Goal: Task Accomplishment & Management: Manage account settings

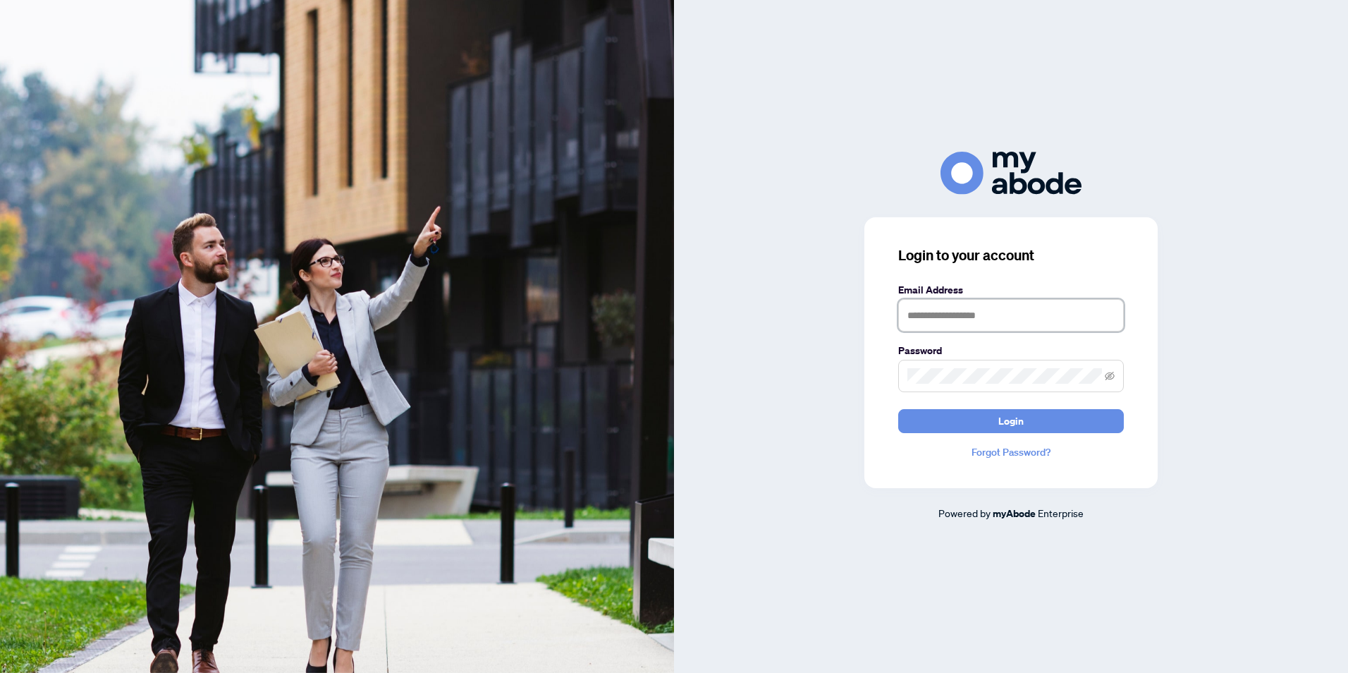
click at [946, 321] on input "text" at bounding box center [1011, 315] width 226 height 32
type input "**********"
click at [898, 409] on button "Login" at bounding box center [1011, 421] width 226 height 24
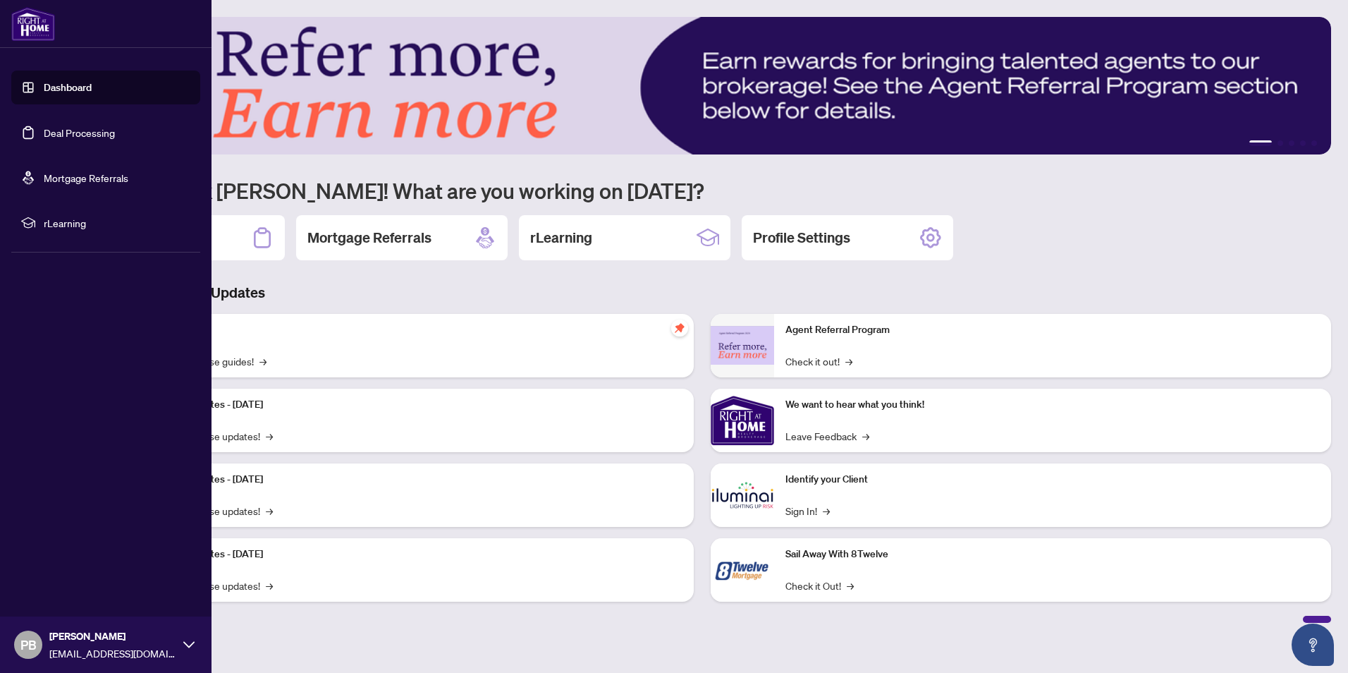
click at [44, 82] on link "Dashboard" at bounding box center [68, 87] width 48 height 13
click at [66, 133] on link "Deal Processing" at bounding box center [79, 132] width 71 height 13
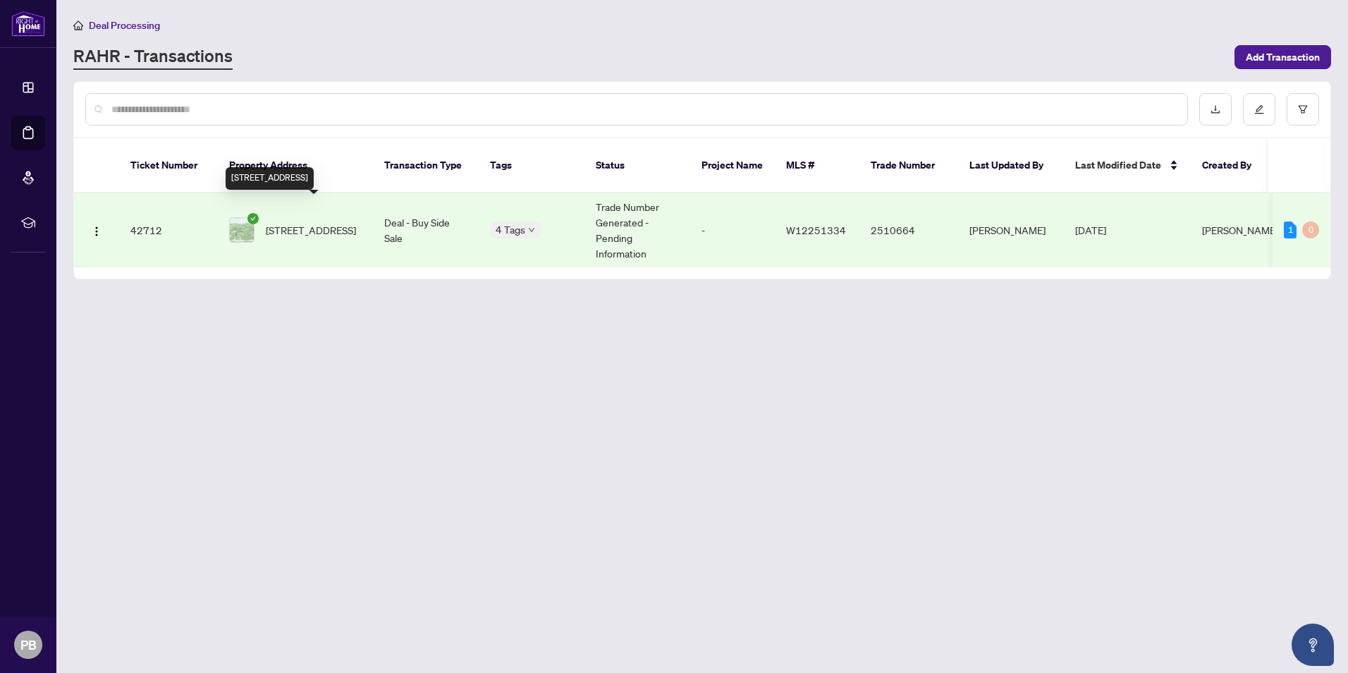
click at [329, 222] on span "[STREET_ADDRESS]" at bounding box center [311, 230] width 90 height 16
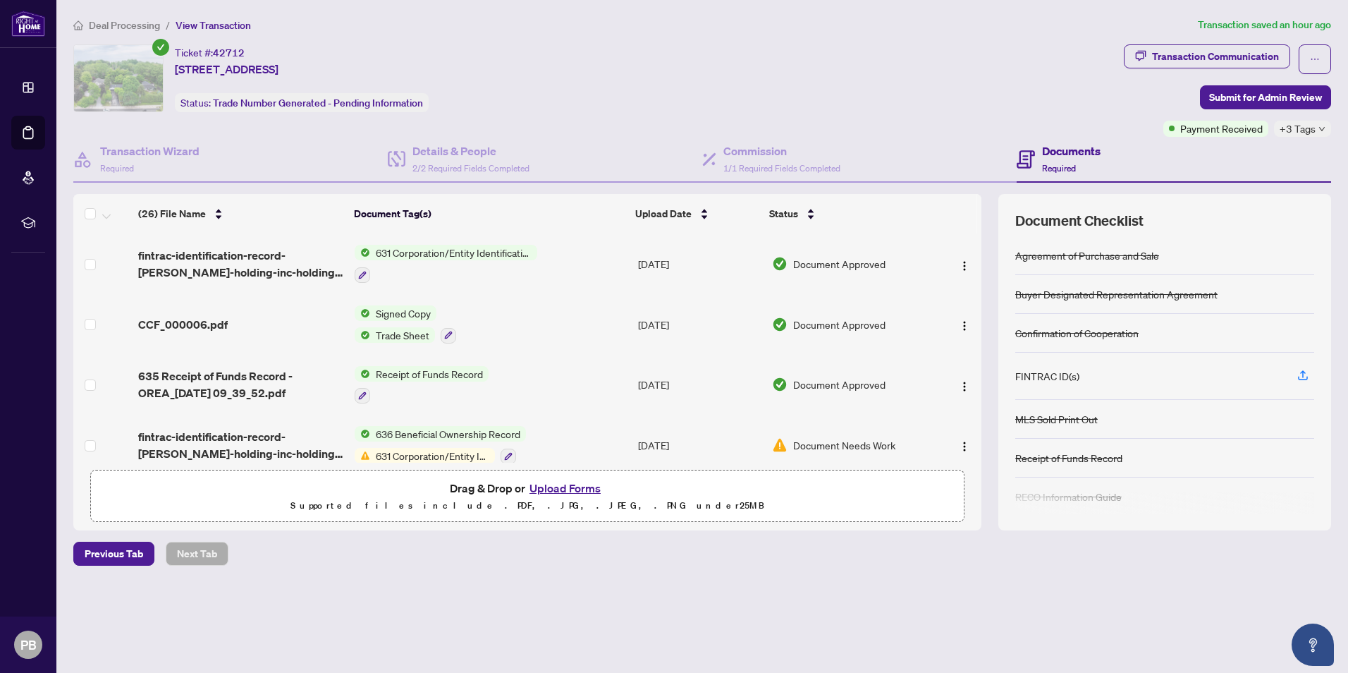
click at [1298, 128] on span "+3 Tags" at bounding box center [1298, 129] width 36 height 16
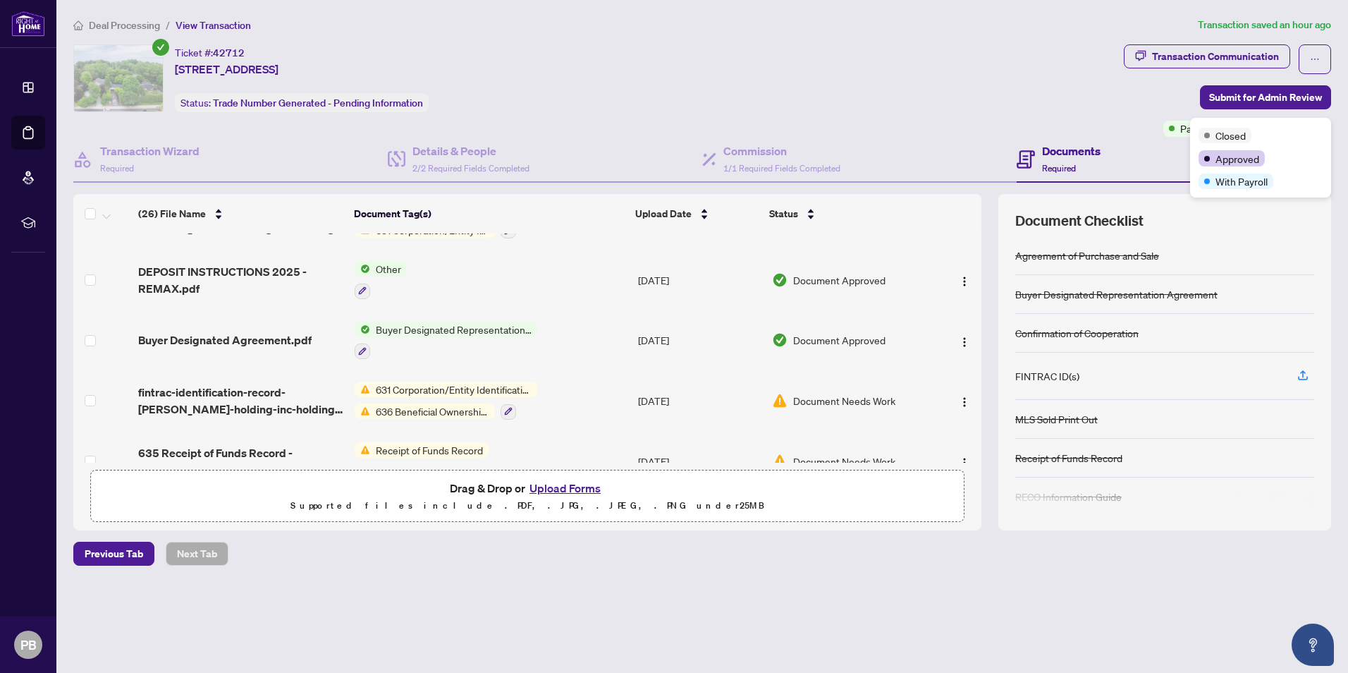
scroll to position [282, 0]
